Goal: Navigation & Orientation: Understand site structure

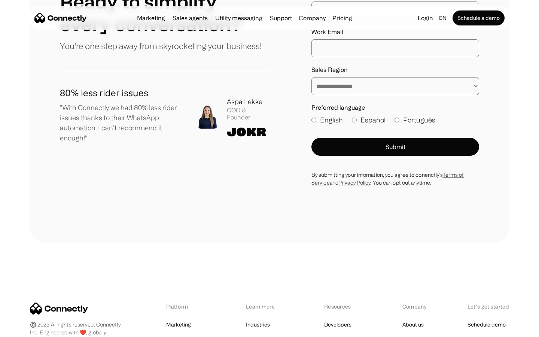
scroll to position [4115, 0]
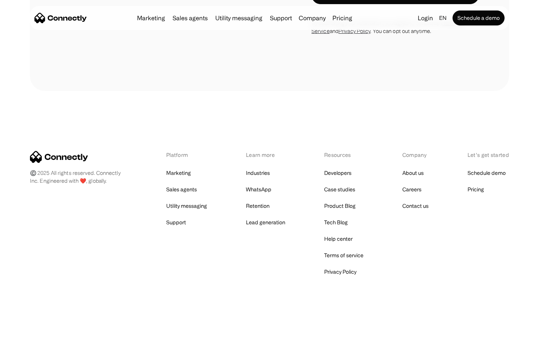
scroll to position [2432, 0]
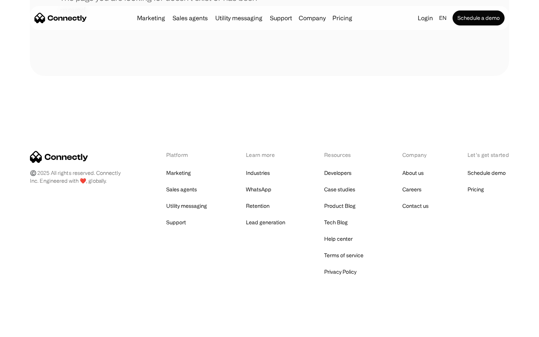
scroll to position [137, 0]
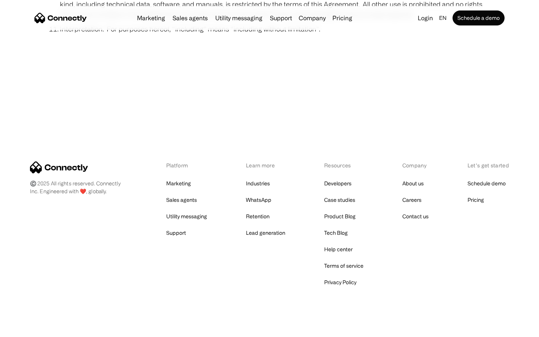
scroll to position [2751, 0]
